Goal: Task Accomplishment & Management: Manage account settings

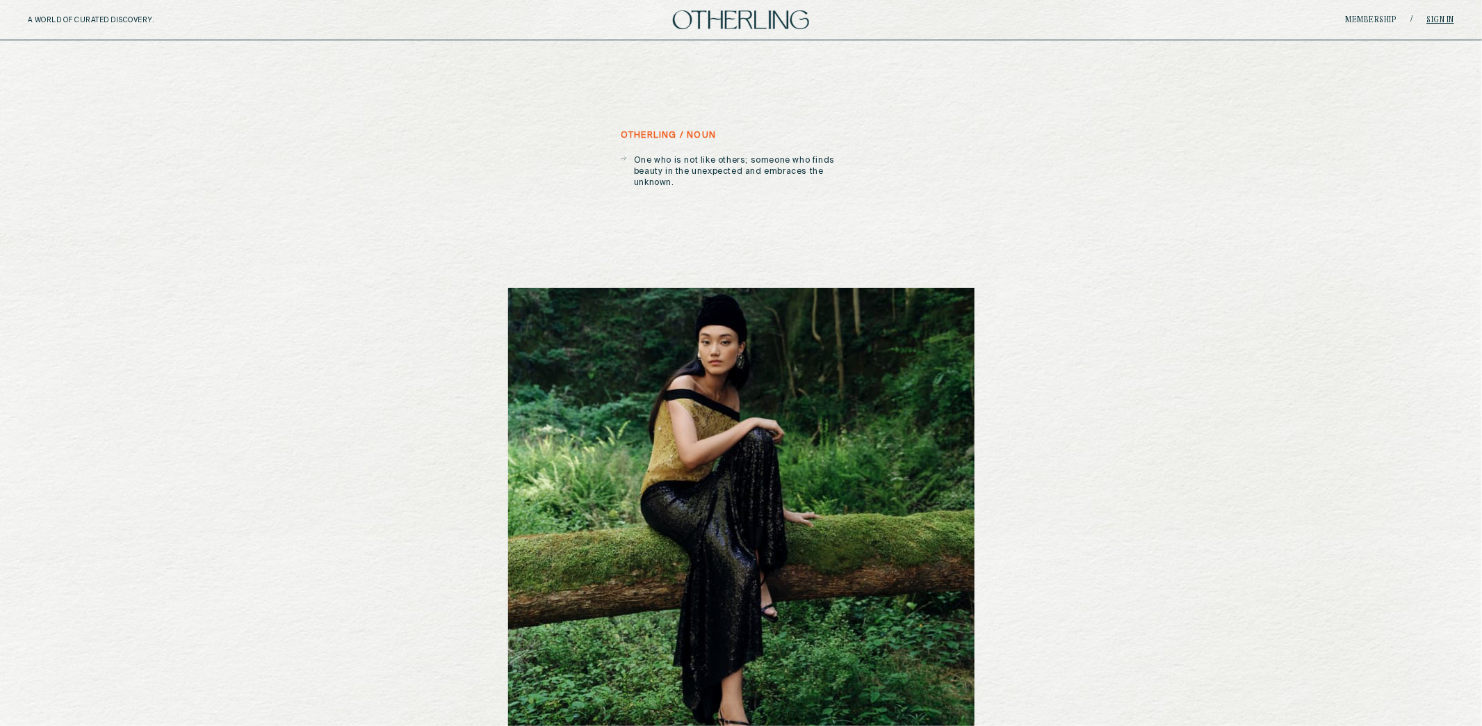
click at [1449, 17] on link "Sign in" at bounding box center [1441, 20] width 28 height 8
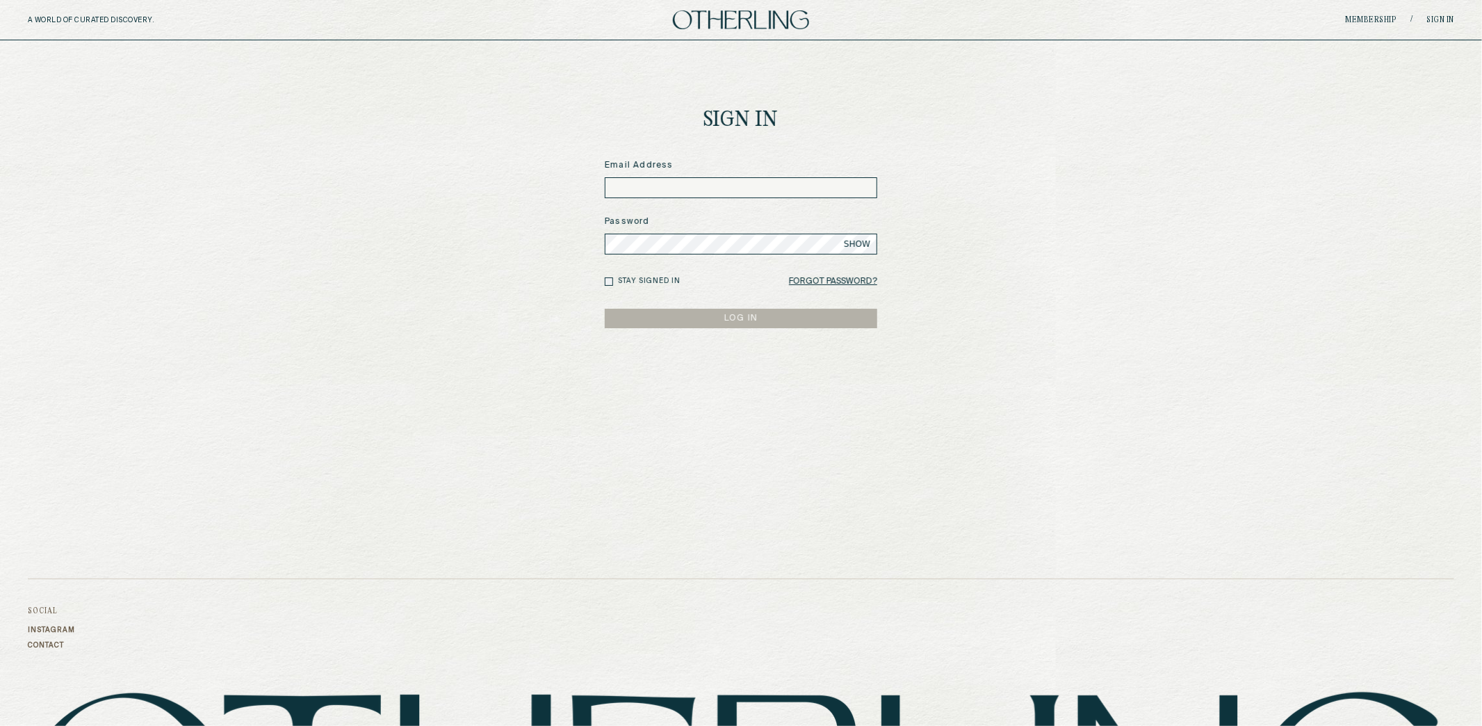
click at [810, 190] on input at bounding box center [741, 187] width 272 height 21
type input "*"
type input "**********"
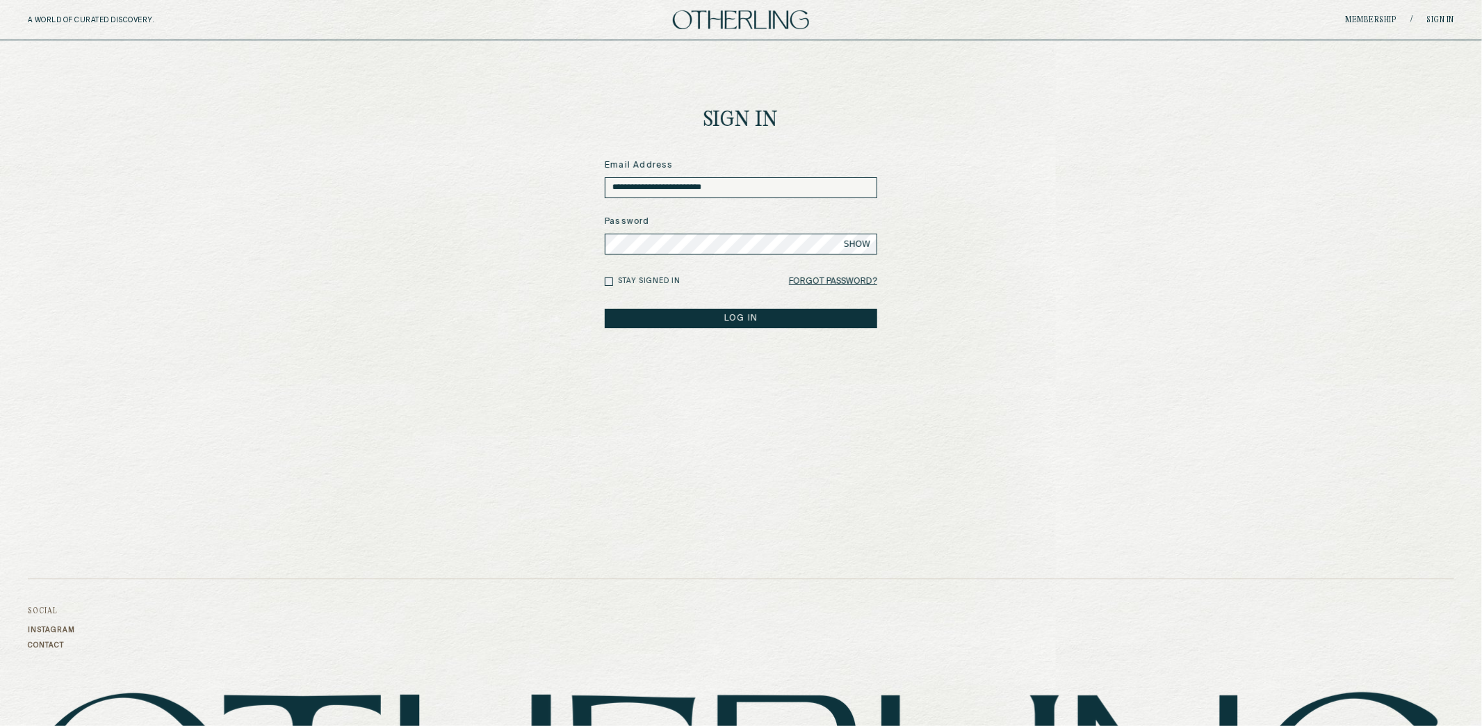
click at [605, 309] on button "LOG IN" at bounding box center [741, 318] width 272 height 19
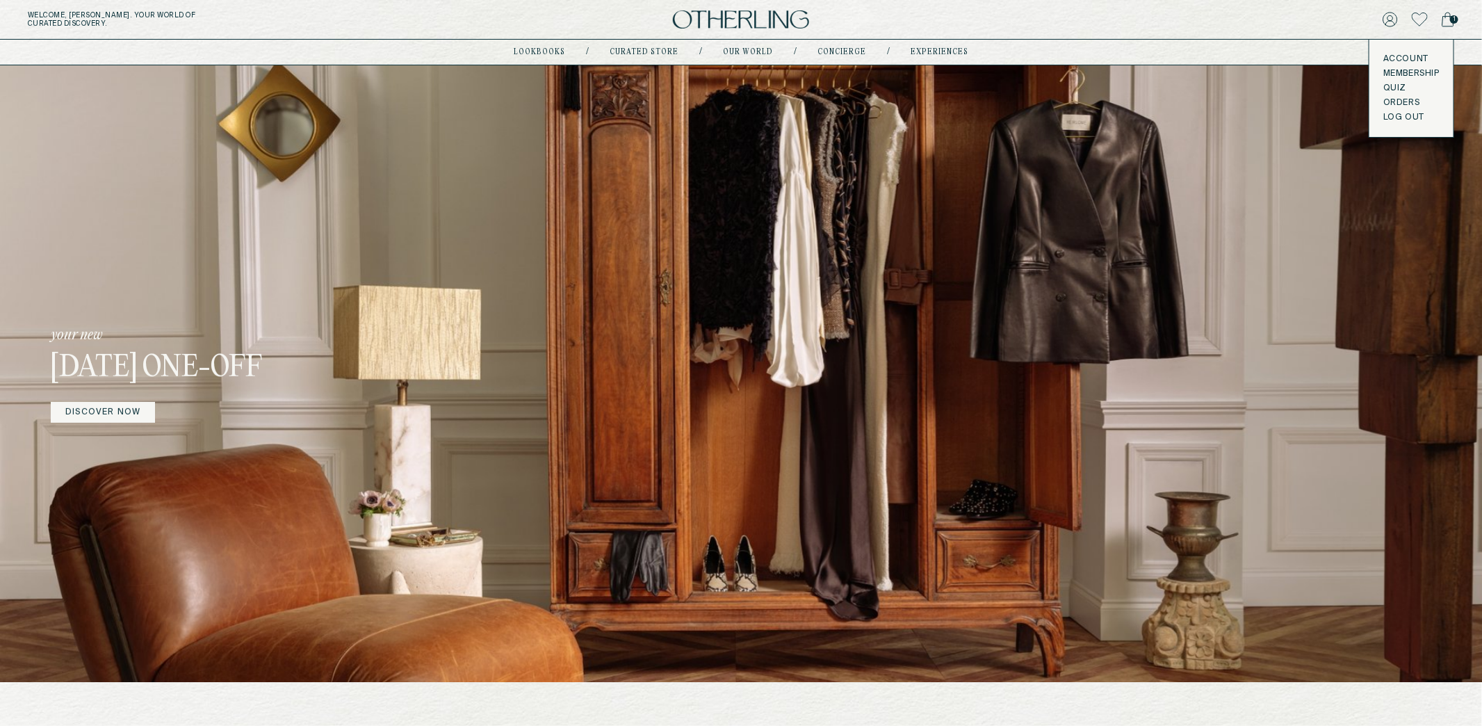
click at [1399, 52] on div "Account Membership Quiz Orders LOG OUT" at bounding box center [1411, 88] width 84 height 97
click at [1401, 58] on link "Account" at bounding box center [1411, 59] width 56 height 11
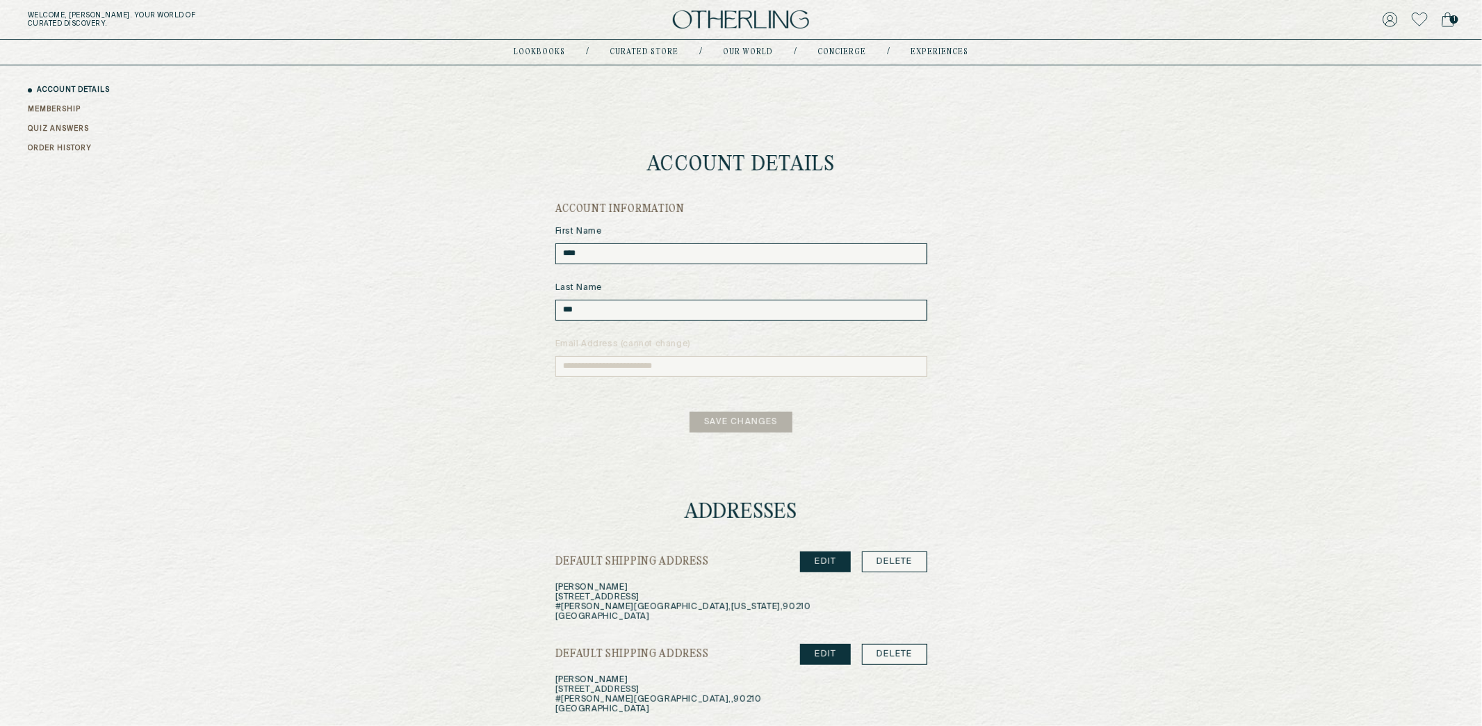
click at [53, 107] on link "MEMBERSHIP" at bounding box center [54, 109] width 53 height 10
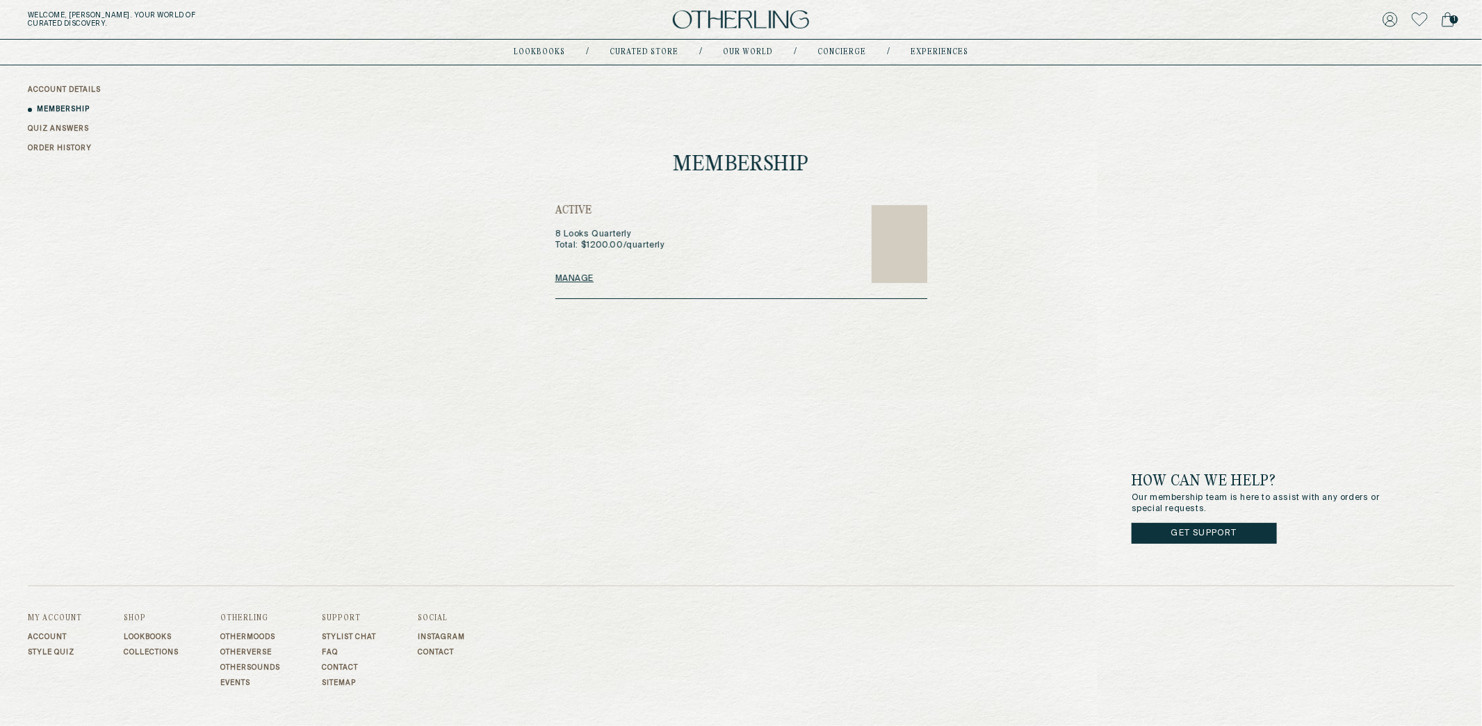
drag, startPoint x: 555, startPoint y: 211, endPoint x: 534, endPoint y: 210, distance: 20.9
click at [534, 210] on div "Hi, [PERSON_NAME] ACCOUNT DETAILS MEMBERSHIP QUIZ ANSWERS ORDER HISTORY Members…" at bounding box center [741, 182] width 1482 height 234
click at [555, 210] on h2 "Active" at bounding box center [610, 211] width 110 height 14
drag, startPoint x: 550, startPoint y: 224, endPoint x: 589, endPoint y: 231, distance: 39.4
click at [620, 225] on div "Hi, [PERSON_NAME] ACCOUNT DETAILS MEMBERSHIP QUIZ ANSWERS ORDER HISTORY Members…" at bounding box center [741, 182] width 1482 height 234
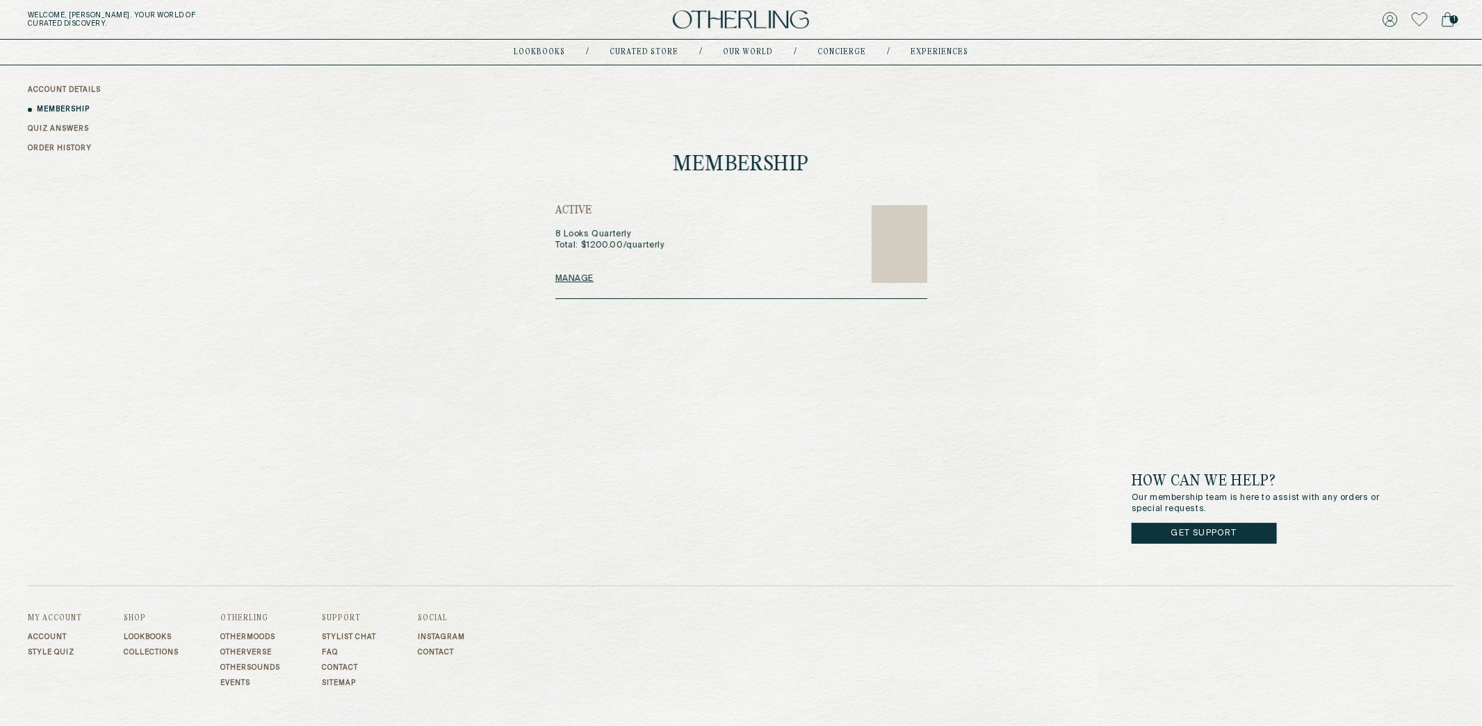
drag, startPoint x: 559, startPoint y: 231, endPoint x: 651, endPoint y: 236, distance: 91.9
click at [651, 236] on h2 "8 Looks Quarterly Total: $ 1200.00 / quarterly" at bounding box center [610, 234] width 110 height 33
click at [584, 243] on h2 "8 Looks Quarterly Total: $ 1200.00 / quarterly" at bounding box center [610, 234] width 110 height 33
drag, startPoint x: 666, startPoint y: 240, endPoint x: 544, endPoint y: 245, distance: 121.7
click at [544, 245] on div "Hi, [PERSON_NAME] ACCOUNT DETAILS MEMBERSHIP QUIZ ANSWERS ORDER HISTORY Members…" at bounding box center [741, 182] width 1482 height 234
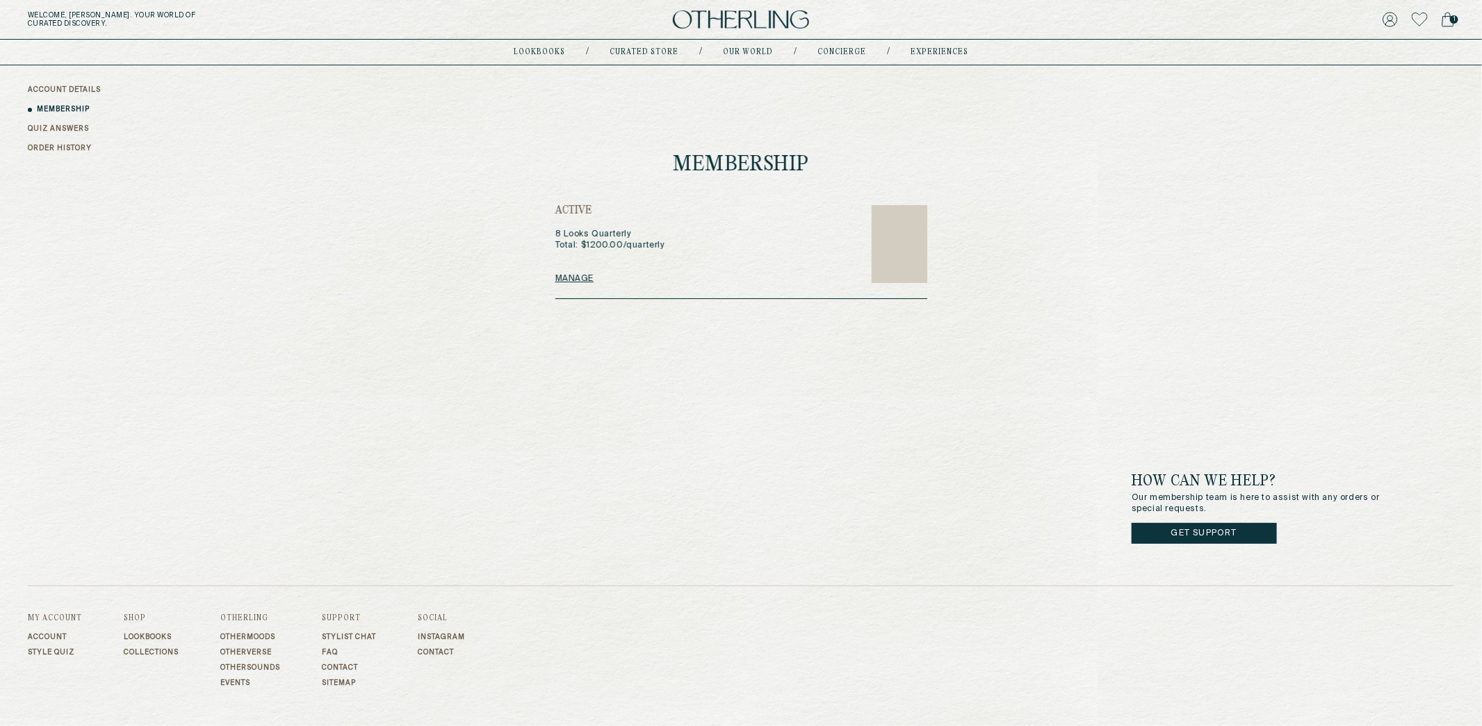
drag, startPoint x: 606, startPoint y: 270, endPoint x: 540, endPoint y: 275, distance: 66.2
click at [605, 270] on div "Manage" at bounding box center [610, 267] width 110 height 33
click at [60, 147] on link "ORDER HISTORY" at bounding box center [60, 148] width 64 height 10
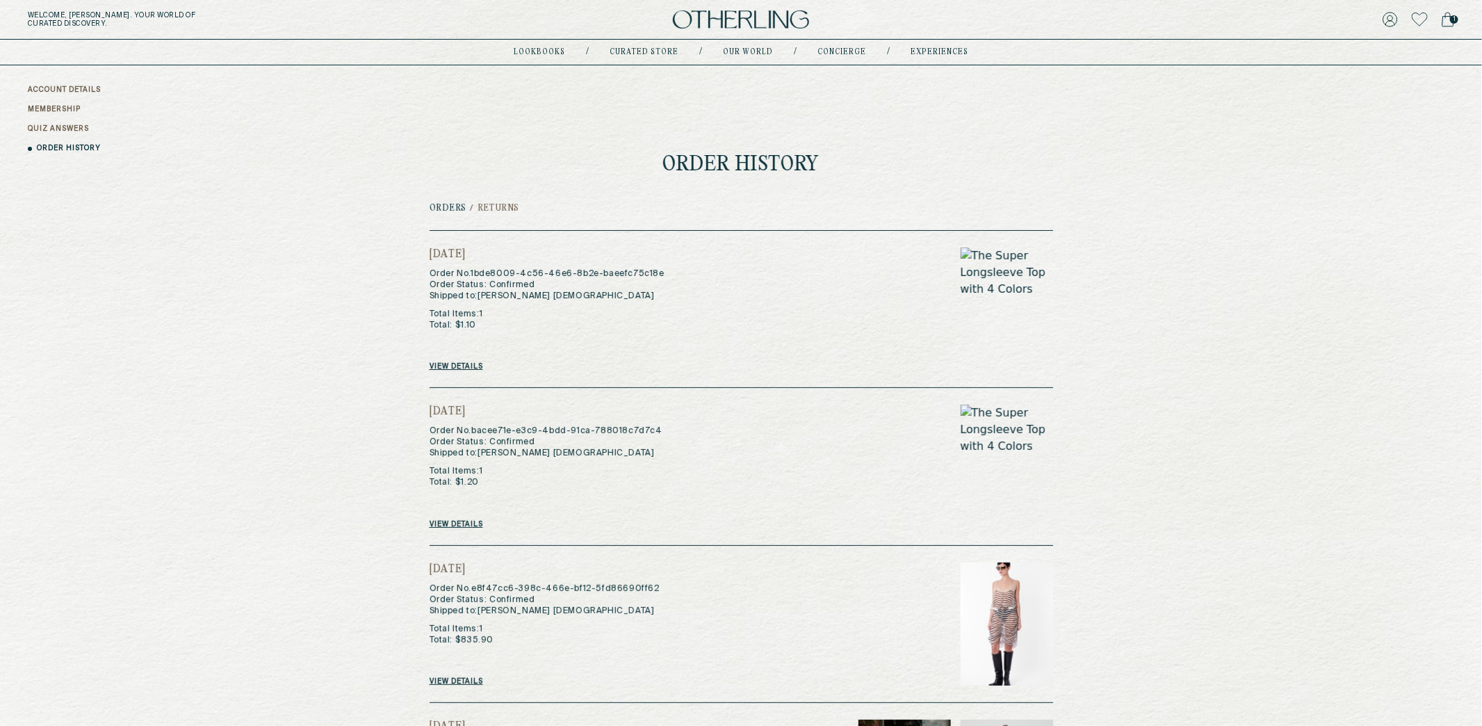
click at [505, 209] on h2 "Returns" at bounding box center [498, 209] width 42 height 10
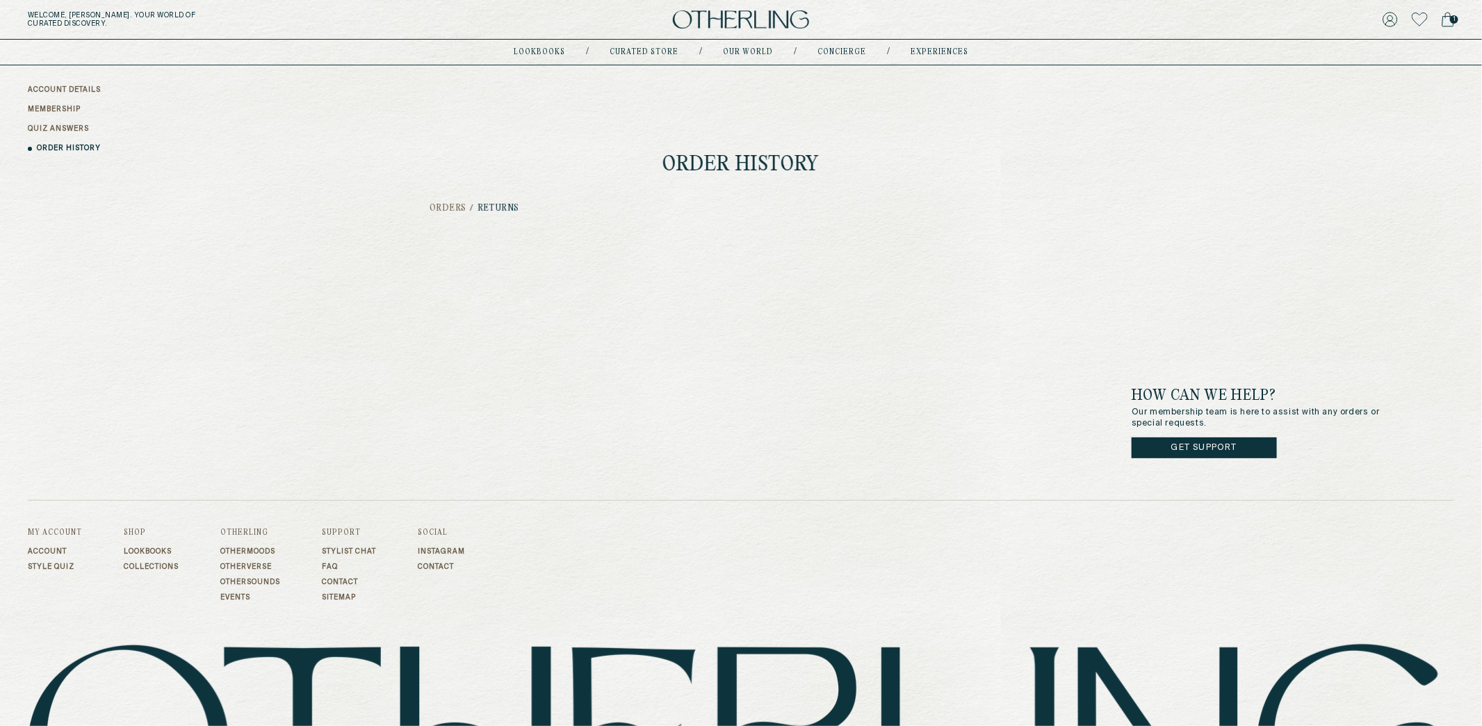
click at [457, 209] on h2 "Orders" at bounding box center [449, 209] width 38 height 10
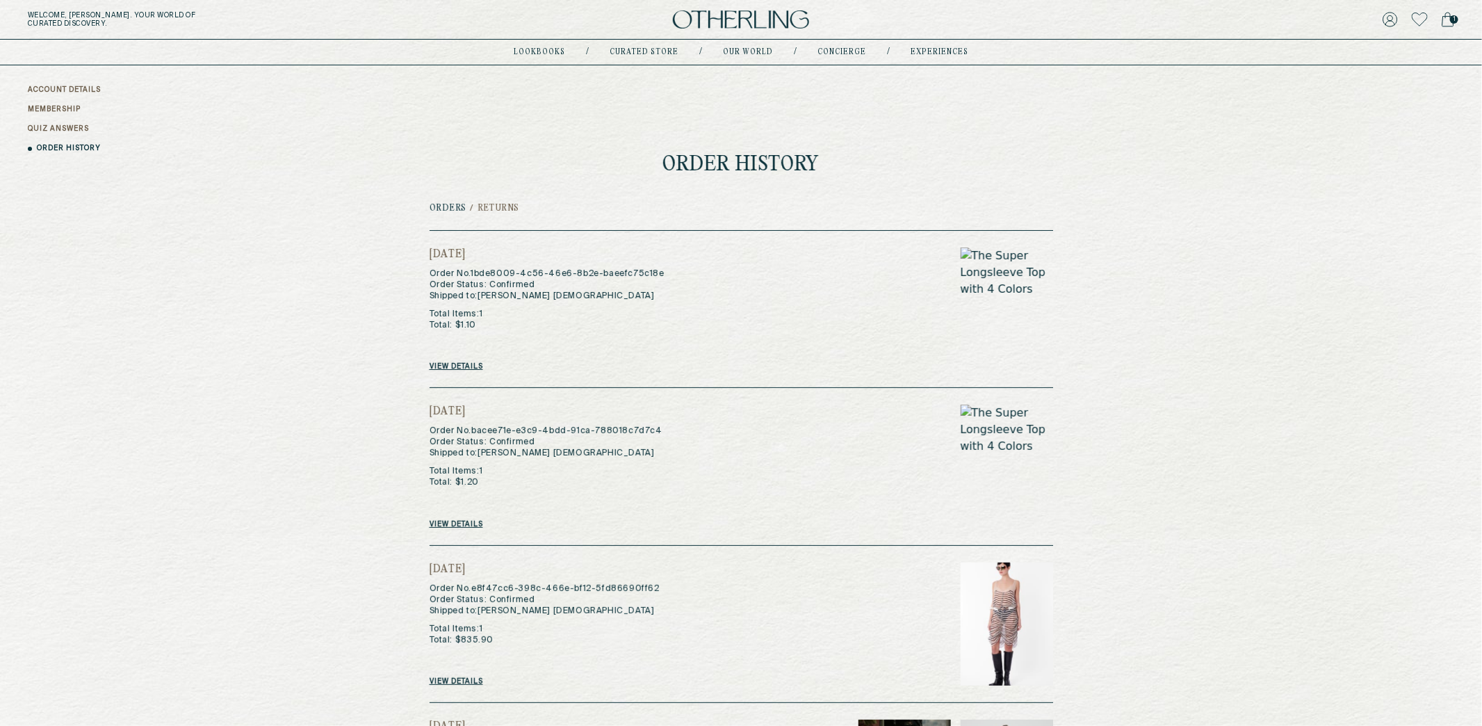
click at [67, 112] on link "MEMBERSHIP" at bounding box center [54, 109] width 53 height 10
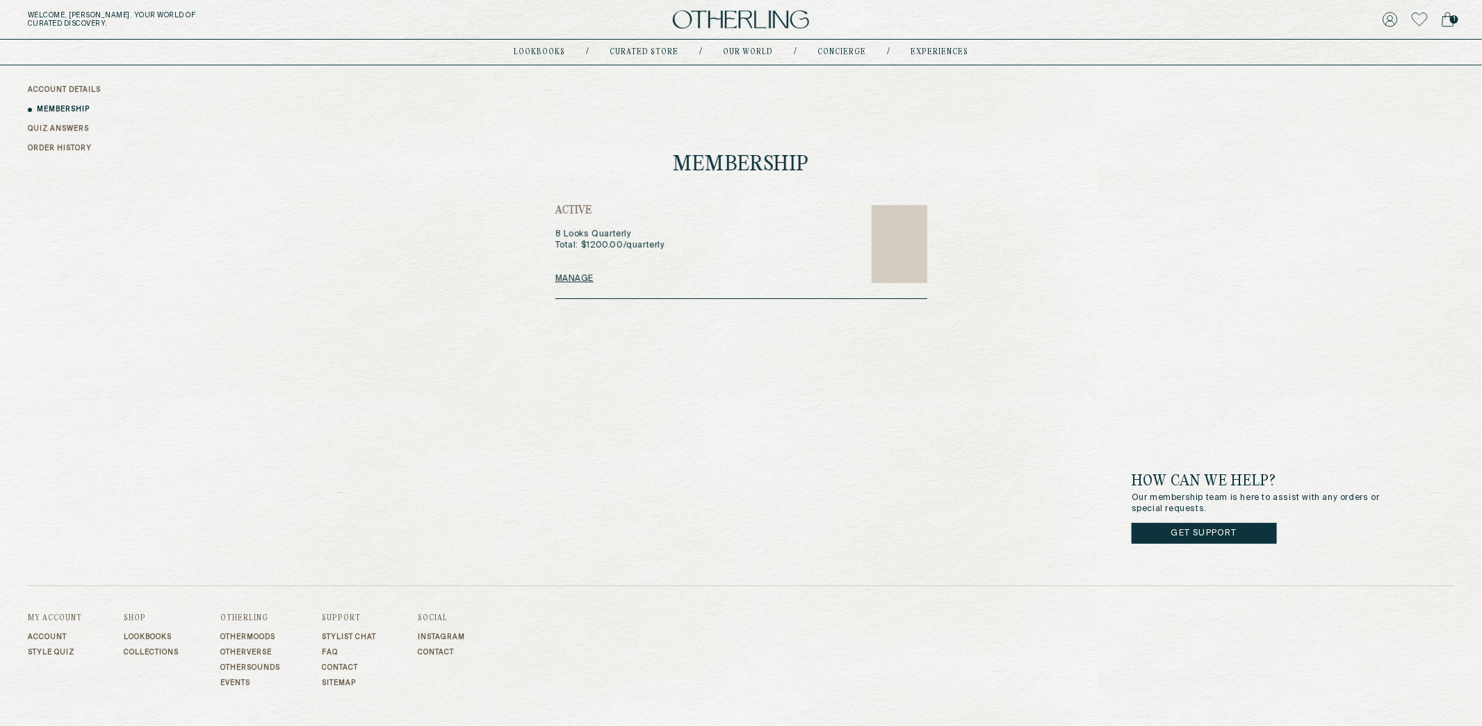
click at [50, 105] on link "MEMBERSHIP" at bounding box center [63, 109] width 53 height 10
drag, startPoint x: 557, startPoint y: 293, endPoint x: 739, endPoint y: 297, distance: 182.8
click at [740, 297] on div "Active 8 Looks Quarterly Total: $ 1200.00 / quarterly Manage" at bounding box center [741, 251] width 372 height 95
drag, startPoint x: 682, startPoint y: 162, endPoint x: 888, endPoint y: 163, distance: 205.7
click at [888, 163] on h1 "Membership" at bounding box center [741, 165] width 372 height 22
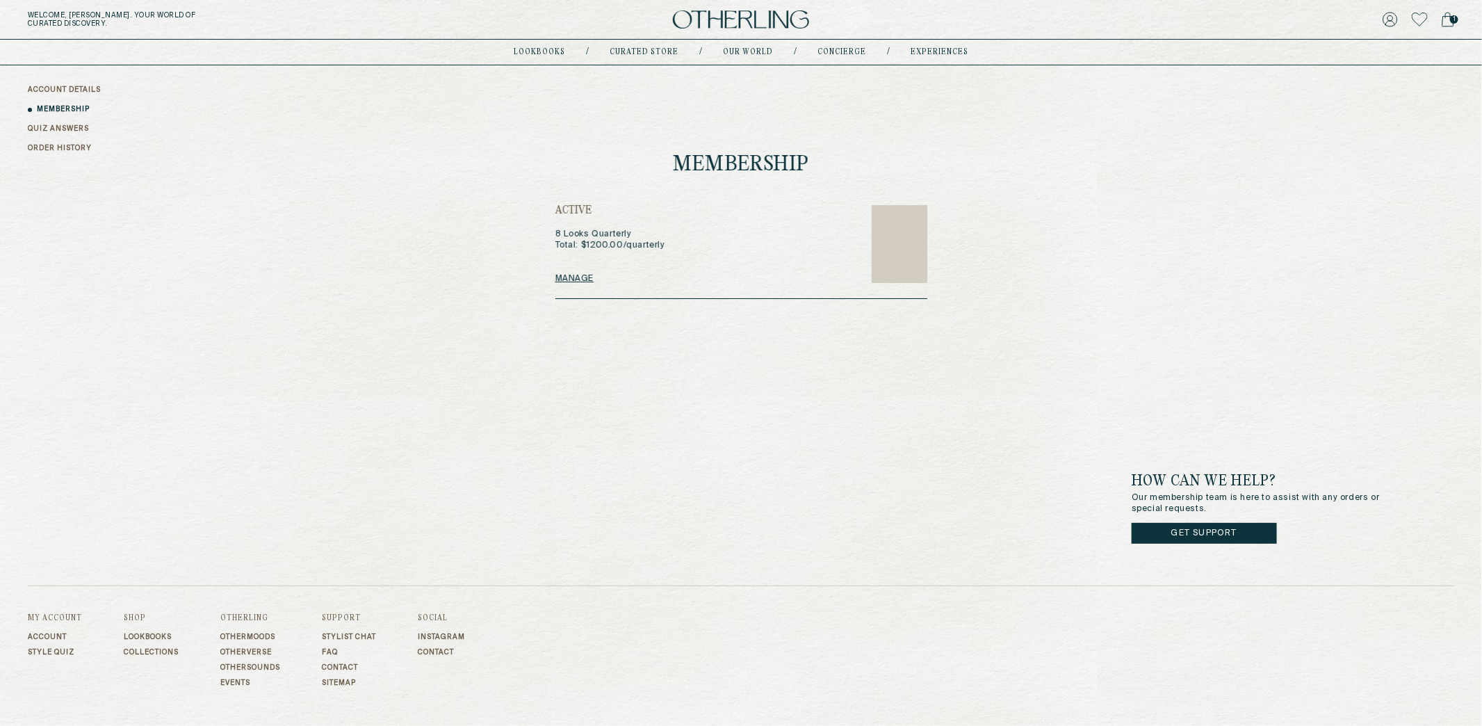
click at [724, 172] on h1 "Membership" at bounding box center [741, 165] width 372 height 22
click at [572, 309] on footer "How can we help? Our membership team is here to assist with any orders or speci…" at bounding box center [741, 635] width 1482 height 673
drag, startPoint x: 1352, startPoint y: 38, endPoint x: 1387, endPoint y: 25, distance: 36.5
click at [1356, 38] on div "Welcome, [PERSON_NAME] . Your world of curated discovery. 1" at bounding box center [741, 20] width 1482 height 40
click at [539, 318] on footer "How can we help? Our membership team is here to assist with any orders or speci…" at bounding box center [741, 635] width 1482 height 673
